Goal: Information Seeking & Learning: Understand process/instructions

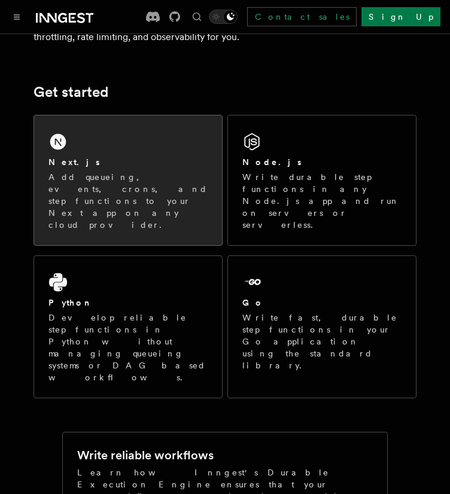
scroll to position [158, 0]
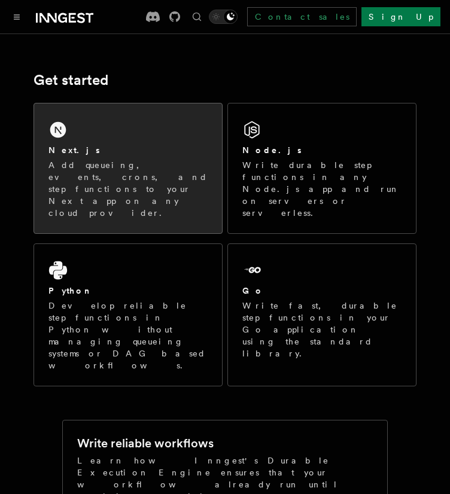
click at [172, 156] on div "Next.js" at bounding box center [127, 150] width 159 height 13
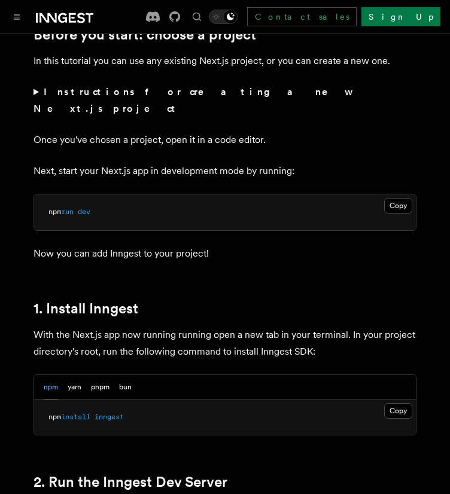
scroll to position [494, 0]
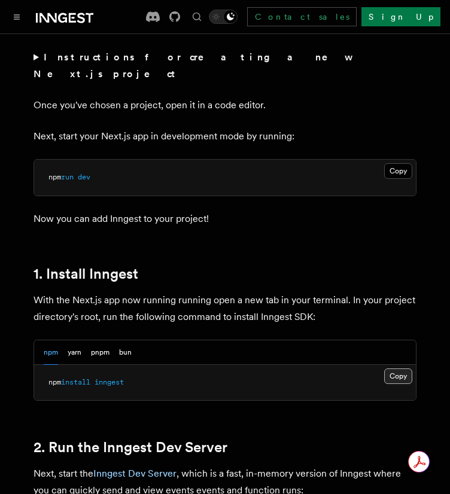
click at [400, 369] on button "Copy Copied" at bounding box center [398, 377] width 28 height 16
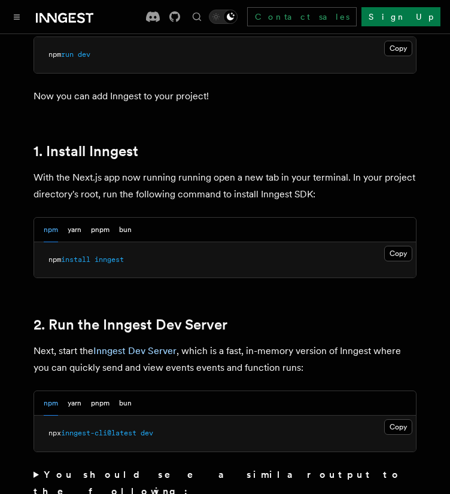
scroll to position [687, 0]
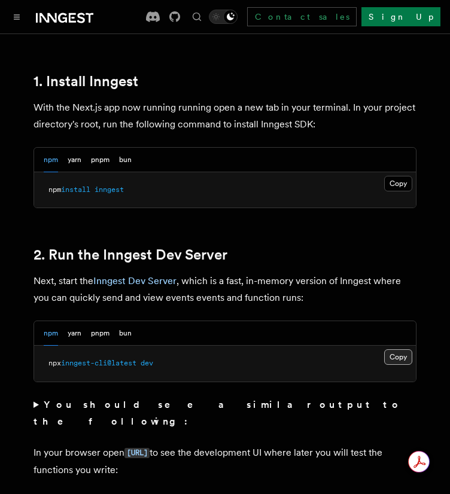
click at [396, 349] on button "Copy Copied" at bounding box center [398, 357] width 28 height 16
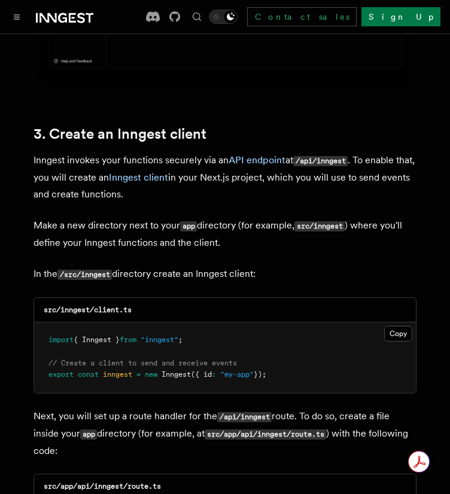
scroll to position [1343, 0]
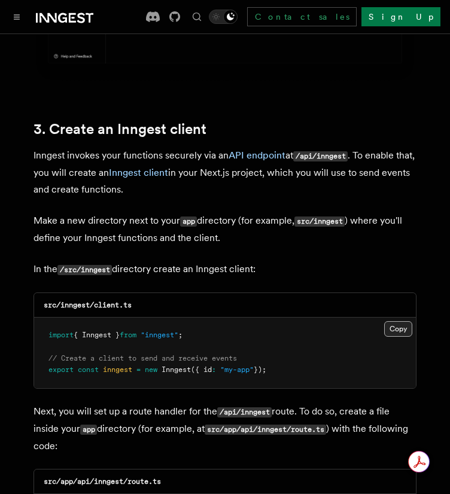
click at [397, 321] on button "Copy Copied" at bounding box center [398, 329] width 28 height 16
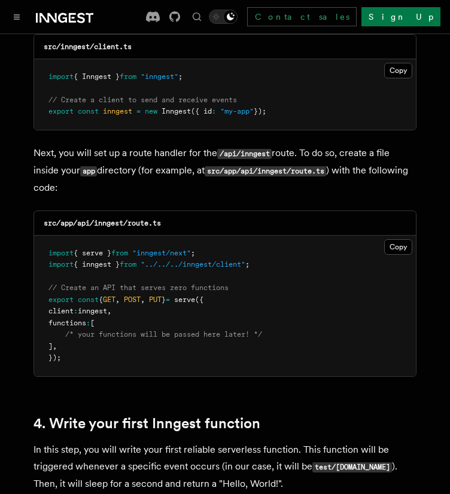
scroll to position [1605, 0]
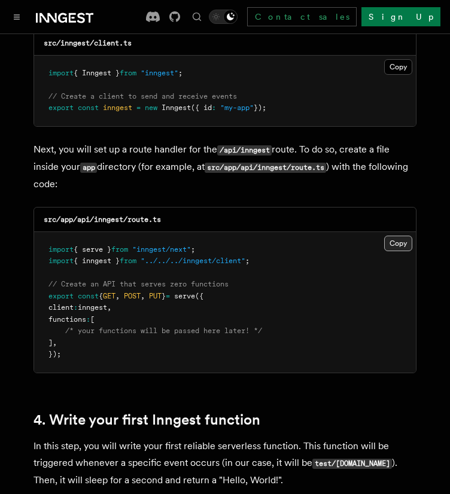
click at [402, 236] on button "Copy Copied" at bounding box center [398, 244] width 28 height 16
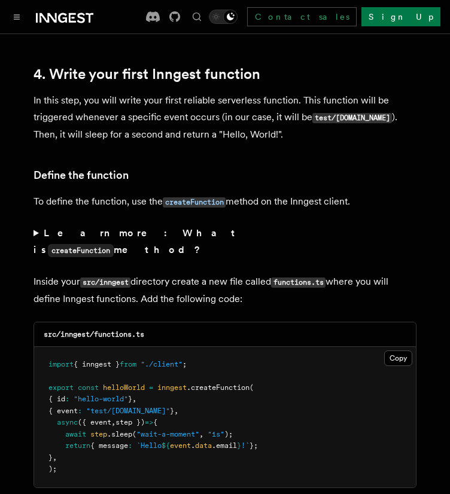
scroll to position [2023, 0]
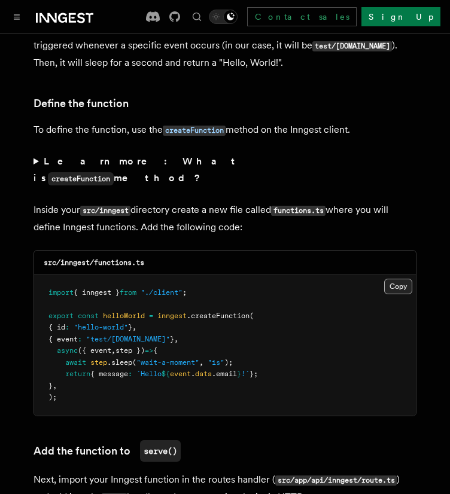
click at [400, 279] on button "Copy Copied" at bounding box center [398, 287] width 28 height 16
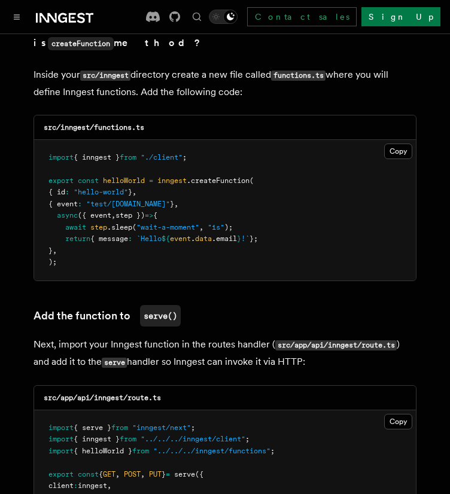
scroll to position [2159, 0]
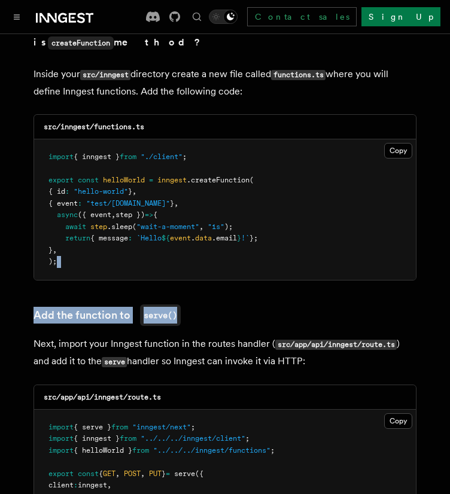
drag, startPoint x: 217, startPoint y: 247, endPoint x: 226, endPoint y: 230, distance: 19.3
click at [235, 305] on h3 "Add the function to serve()" at bounding box center [225, 316] width 383 height 22
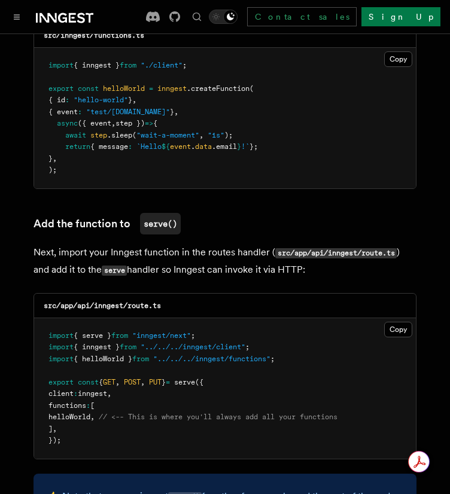
scroll to position [2250, 0]
